Goal: Task Accomplishment & Management: Complete application form

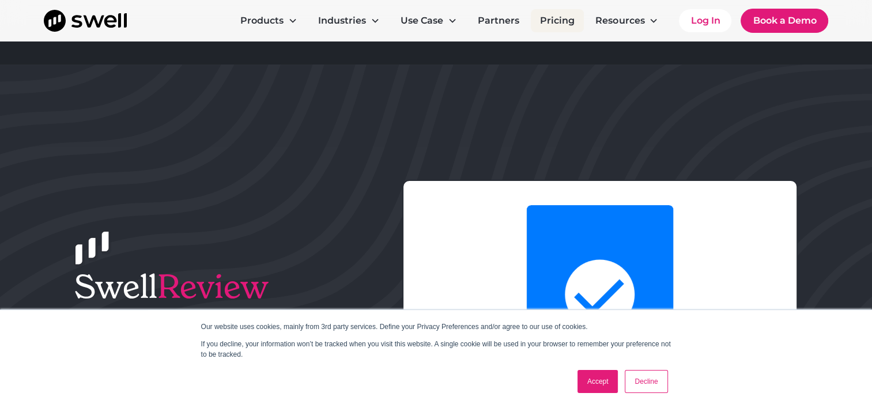
click at [560, 17] on link "Pricing" at bounding box center [557, 20] width 53 height 23
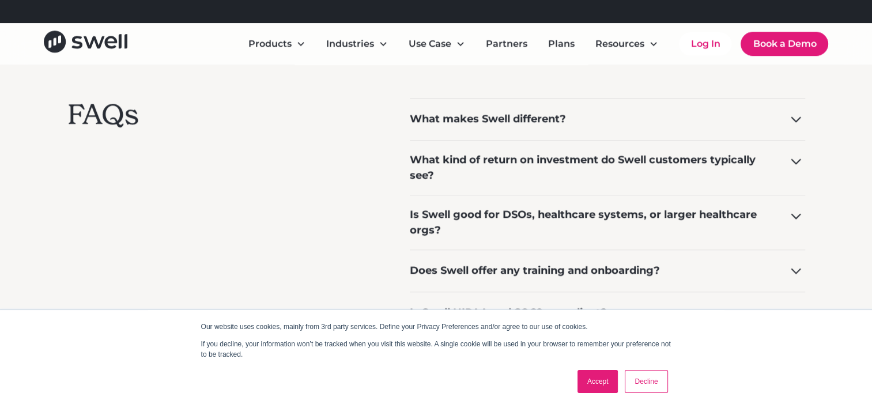
scroll to position [979, 0]
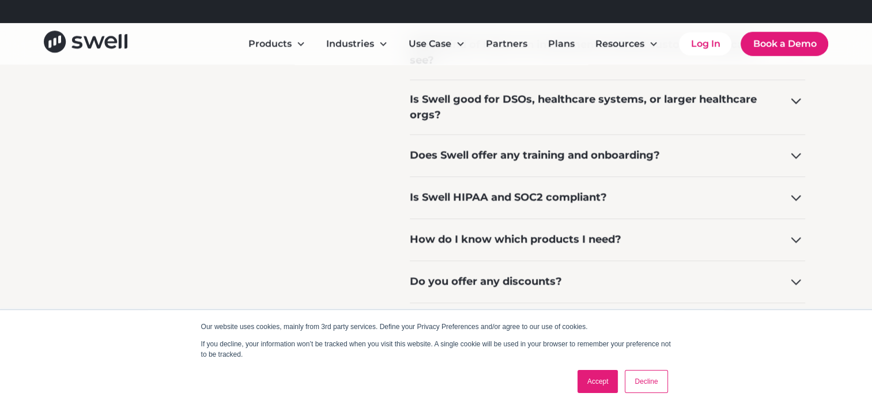
click at [479, 233] on div "How do I know which products I need?" at bounding box center [515, 240] width 211 height 16
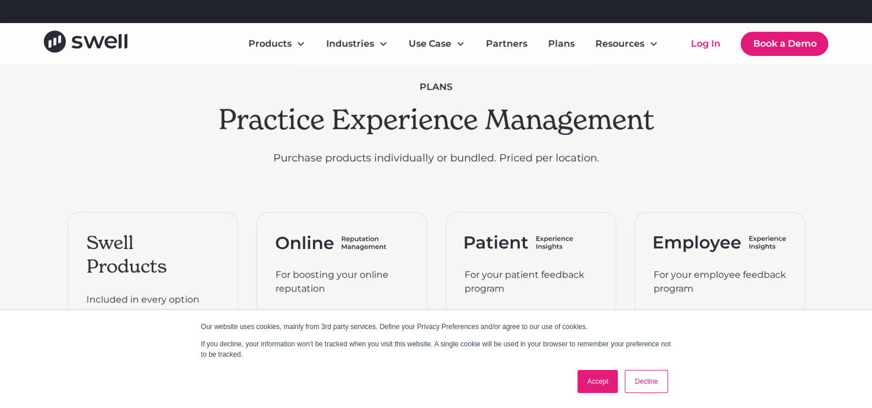
scroll to position [173, 0]
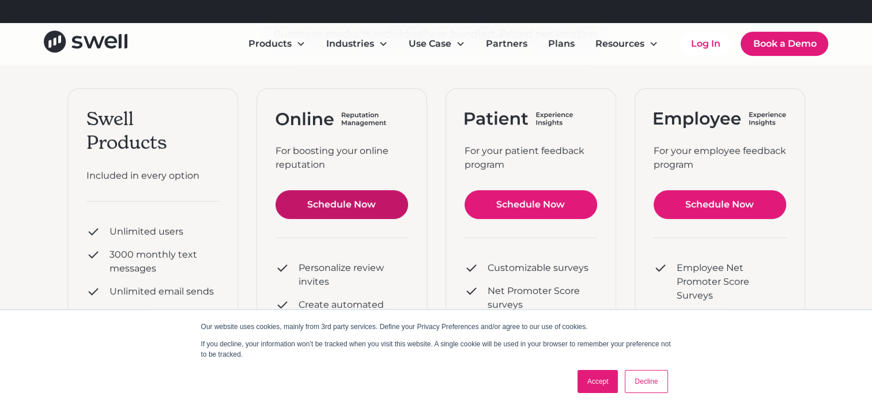
click at [360, 205] on link "Schedule Now" at bounding box center [341, 204] width 132 height 29
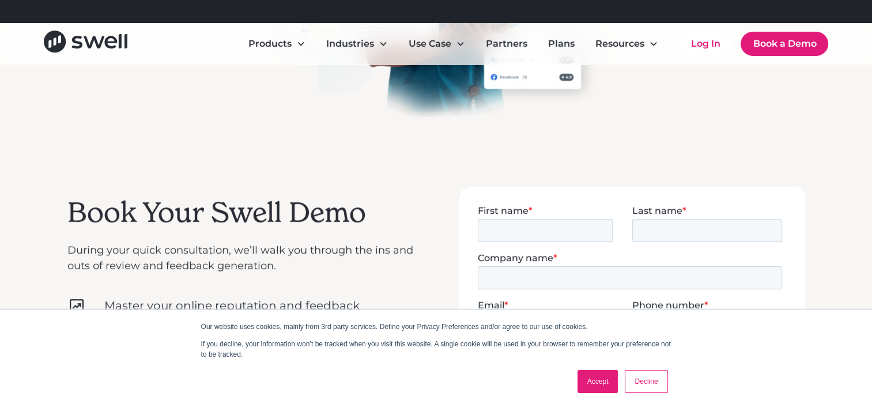
scroll to position [346, 0]
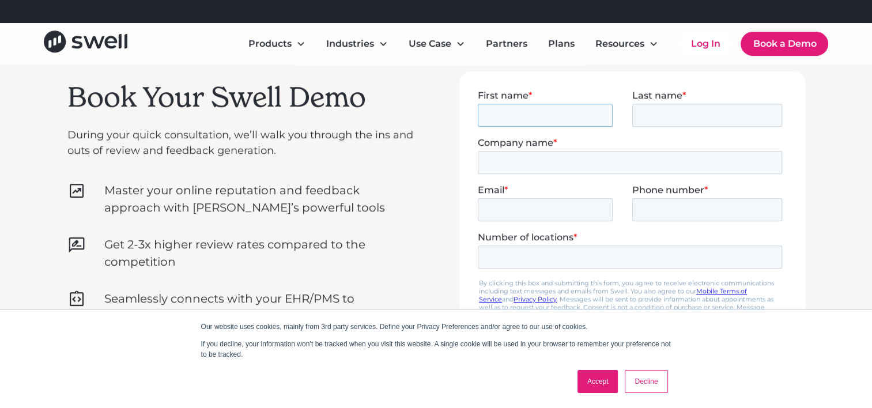
click at [527, 115] on input "First name *" at bounding box center [544, 114] width 135 height 23
type input "[PERSON_NAME]"
type input "Juniper Lab Gin"
type input "events@ingoodcompany.africa"
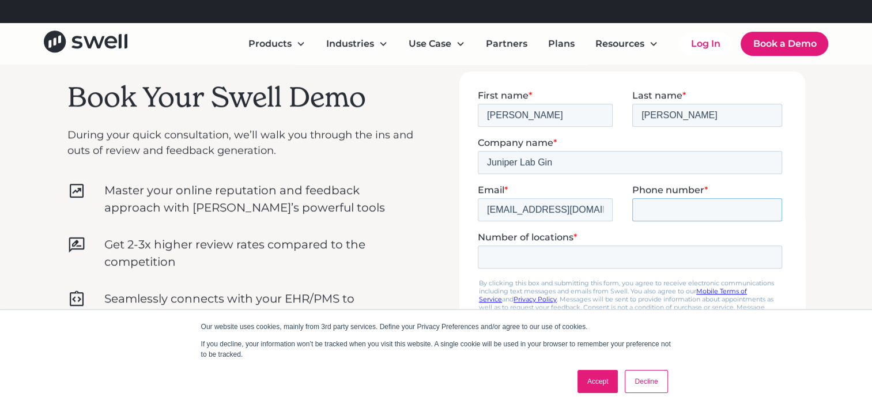
type input "+27414502513"
drag, startPoint x: 558, startPoint y: 165, endPoint x: 923, endPoint y: 255, distance: 376.2
click at [477, 165] on html "First name * Paige Last name * Katz Company name * Juniper Lab Gin Email * even…" at bounding box center [631, 267] width 309 height 357
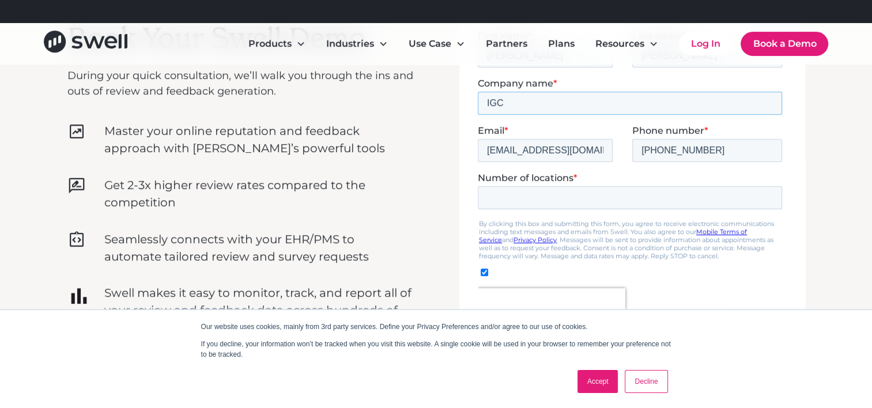
scroll to position [403, 0]
type input "IGC"
click at [483, 189] on input "Number of locations *" at bounding box center [629, 198] width 304 height 23
type input "8"
click at [435, 212] on div "Book Your Swell Demo During your quick consultation, we’ll walk you through the…" at bounding box center [435, 211] width 737 height 394
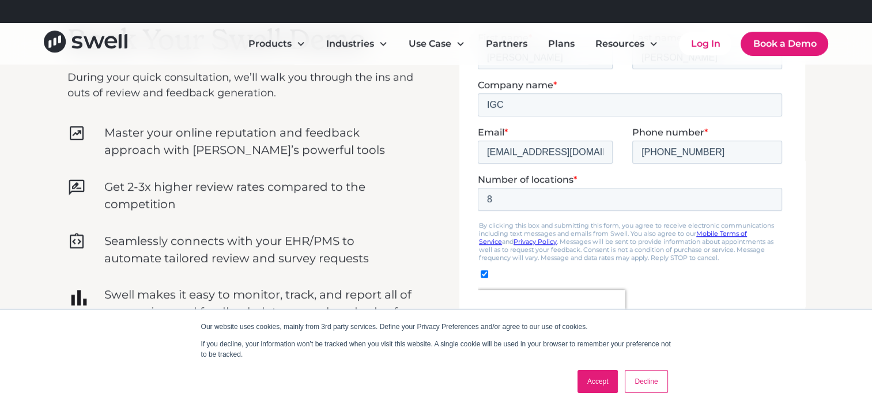
scroll to position [576, 0]
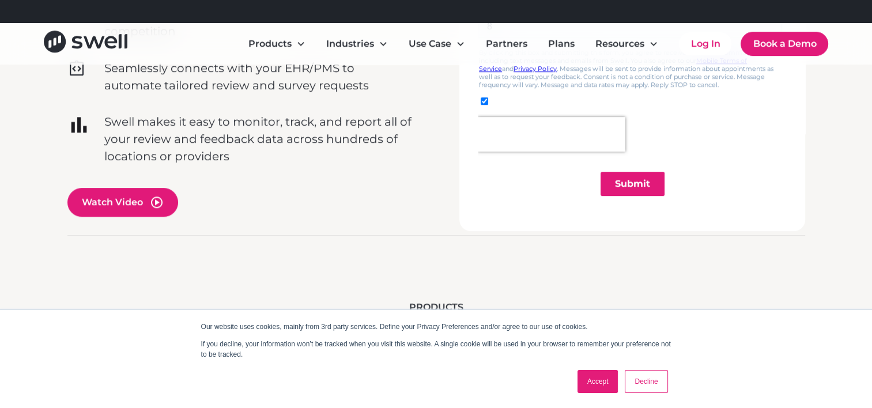
drag, startPoint x: 628, startPoint y: 180, endPoint x: 622, endPoint y: 179, distance: 6.9
click at [628, 180] on input "Submit" at bounding box center [632, 184] width 64 height 24
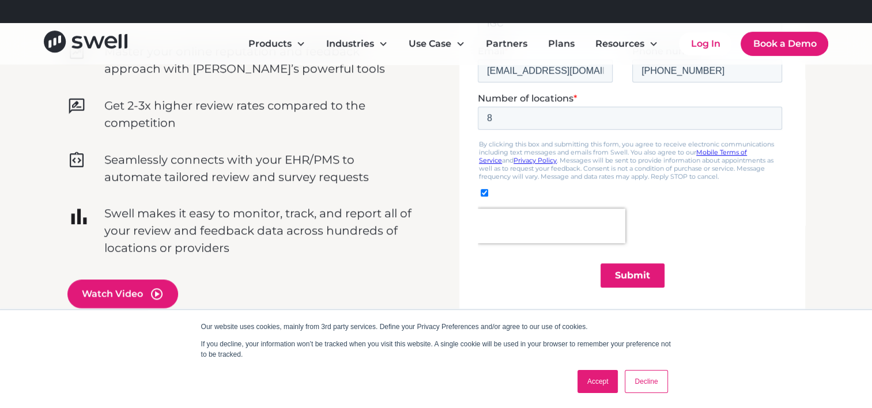
scroll to position [346, 0]
